Goal: Check status: Check status

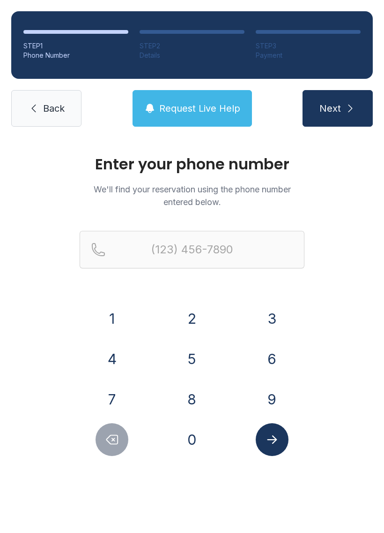
click at [266, 362] on button "6" at bounding box center [272, 358] width 33 height 33
click at [125, 400] on button "7" at bounding box center [112, 399] width 33 height 33
click at [183, 408] on button "8" at bounding box center [192, 399] width 33 height 33
click at [259, 407] on button "9" at bounding box center [272, 399] width 33 height 33
click at [186, 446] on button "0" at bounding box center [192, 439] width 33 height 33
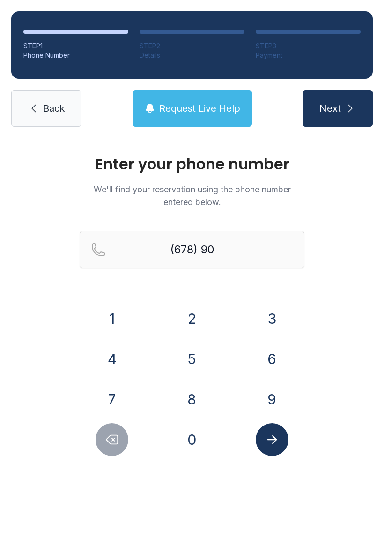
click at [186, 446] on button "0" at bounding box center [192, 439] width 33 height 33
click at [109, 393] on button "7" at bounding box center [112, 399] width 33 height 33
click at [255, 324] on div "3" at bounding box center [272, 318] width 65 height 33
click at [187, 444] on button "0" at bounding box center [192, 439] width 33 height 33
click at [117, 400] on button "7" at bounding box center [112, 399] width 33 height 33
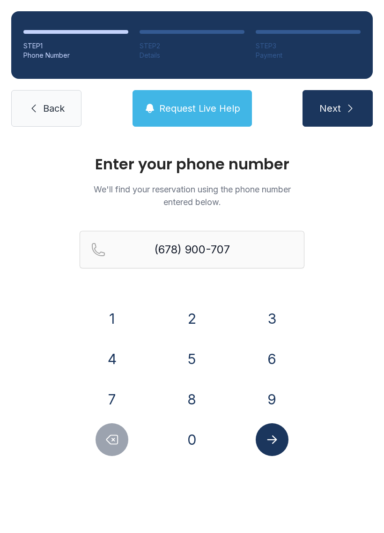
click at [106, 437] on icon "Delete number" at bounding box center [112, 439] width 14 height 14
click at [105, 436] on icon "Delete number" at bounding box center [112, 439] width 14 height 14
click at [264, 324] on button "3" at bounding box center [272, 318] width 33 height 33
click at [181, 450] on button "0" at bounding box center [192, 439] width 33 height 33
click at [110, 398] on button "7" at bounding box center [112, 399] width 33 height 33
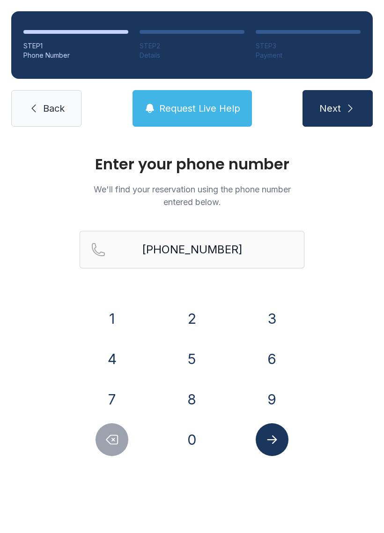
click at [278, 428] on button "Submit lookup form" at bounding box center [272, 439] width 33 height 33
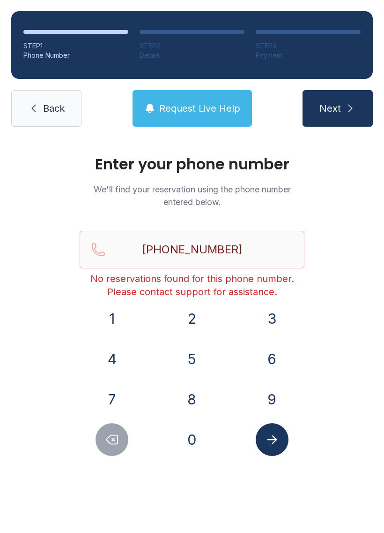
click at [330, 116] on button "Next" at bounding box center [338, 108] width 70 height 37
click at [116, 445] on icon "Delete number" at bounding box center [112, 439] width 14 height 14
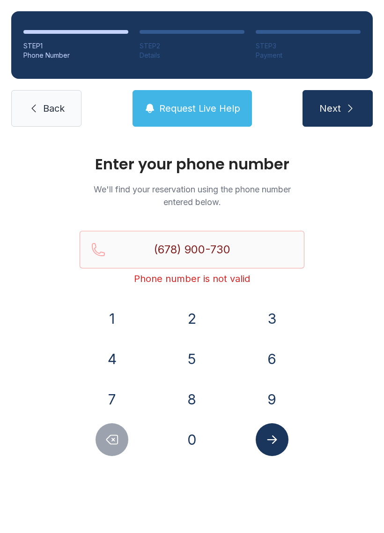
click at [103, 397] on button "7" at bounding box center [112, 399] width 33 height 33
type input "[PHONE_NUMBER]"
click at [279, 454] on button "Submit lookup form" at bounding box center [272, 439] width 33 height 33
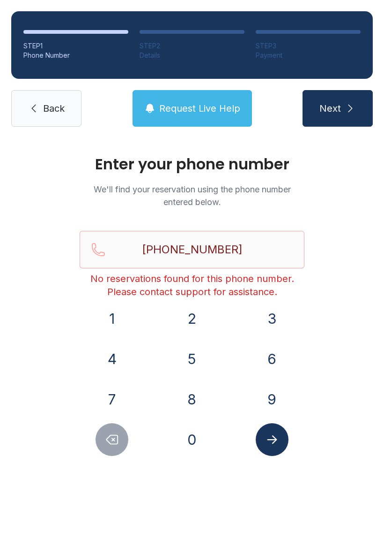
click at [279, 451] on button "Submit lookup form" at bounding box center [272, 439] width 33 height 33
click at [206, 112] on span "Request Live Help" at bounding box center [199, 108] width 81 height 13
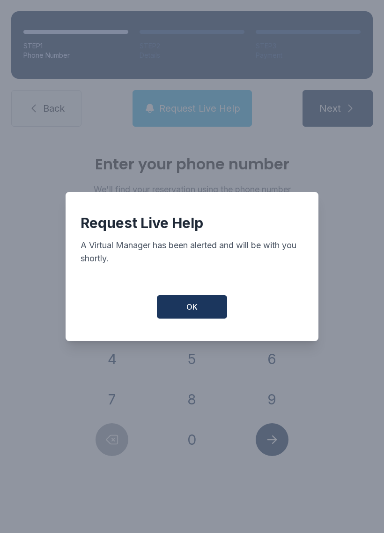
click at [208, 318] on button "OK" at bounding box center [192, 306] width 70 height 23
